Goal: Transaction & Acquisition: Purchase product/service

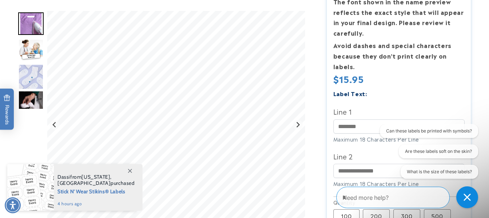
scroll to position [161, 0]
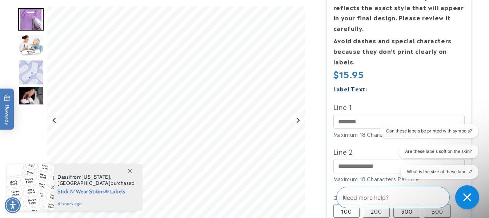
click at [470, 197] on icon "Close conversation starters" at bounding box center [467, 197] width 8 height 8
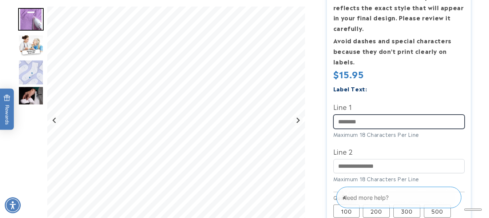
click at [348, 118] on input "Line 1" at bounding box center [398, 122] width 131 height 14
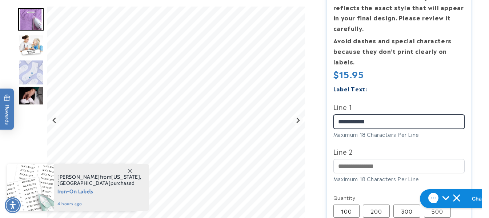
type input "**********"
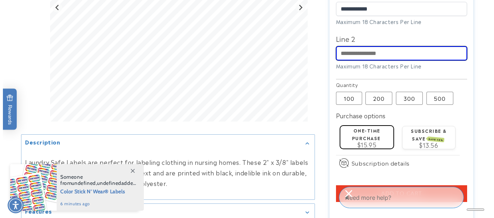
scroll to position [276, 0]
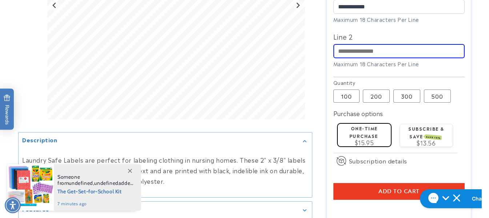
click at [129, 172] on icon at bounding box center [130, 171] width 4 height 4
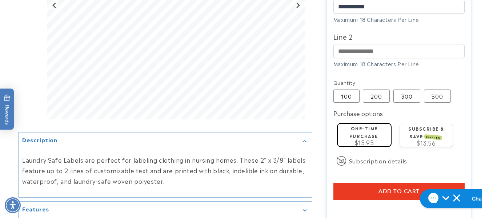
click at [401, 191] on span "Add to cart" at bounding box center [398, 191] width 41 height 7
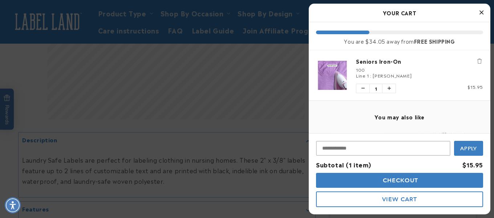
click at [470, 147] on span "Apply" at bounding box center [469, 148] width 17 height 7
click at [402, 177] on span "Checkout" at bounding box center [399, 180] width 37 height 7
